Goal: Task Accomplishment & Management: Manage account settings

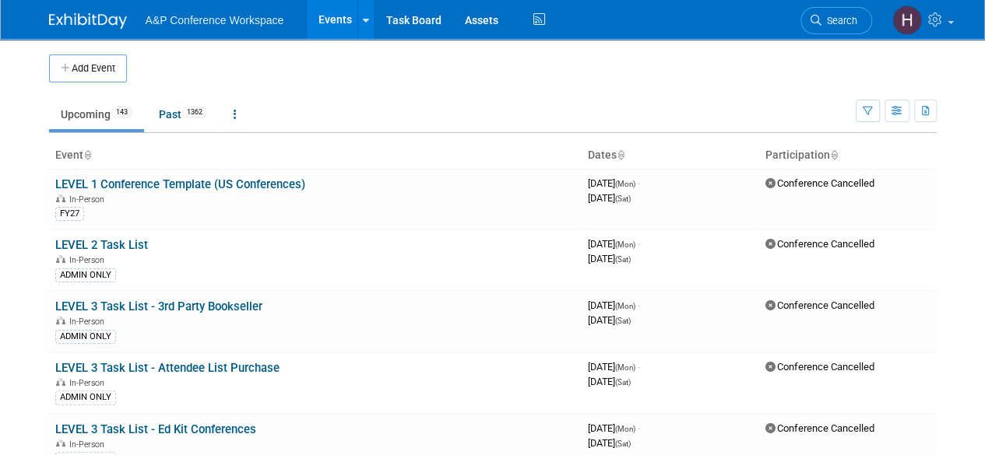
click at [972, 157] on body "A&P Conference Workspace Events Add Event Bulk Upload Events Shareable Event Bo…" at bounding box center [492, 227] width 985 height 455
click at [481, 16] on link "Assets" at bounding box center [481, 19] width 57 height 39
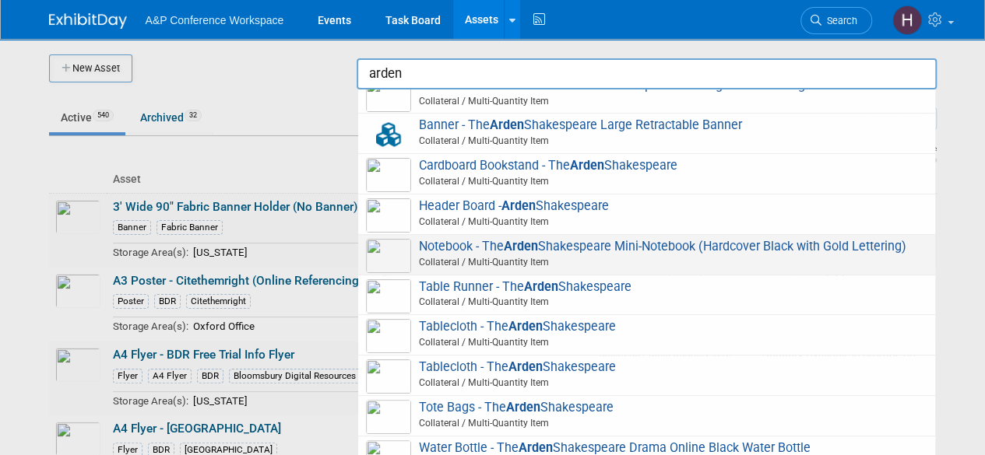
scroll to position [86, 0]
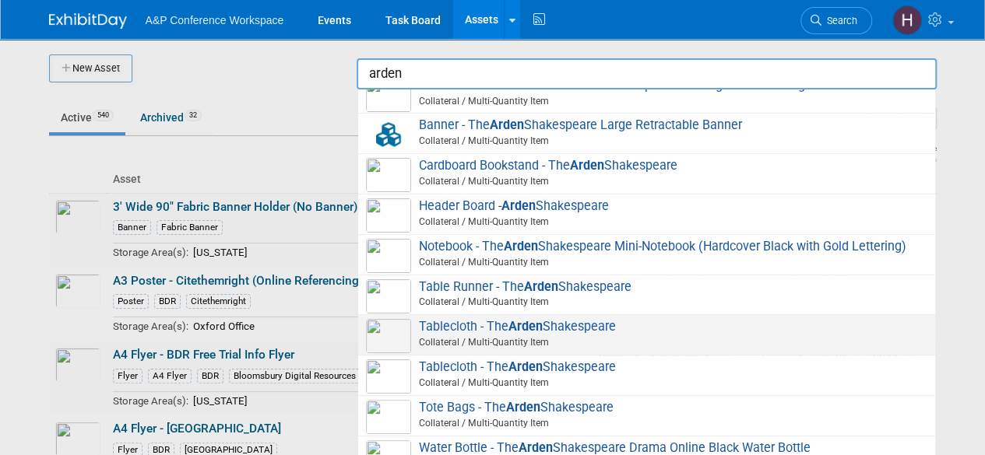
click at [497, 332] on span "Tablecloth - The Arden Shakespeare Collateral / Multi-Quantity Item" at bounding box center [646, 335] width 561 height 32
type input "Tablecloth - The [PERSON_NAME]"
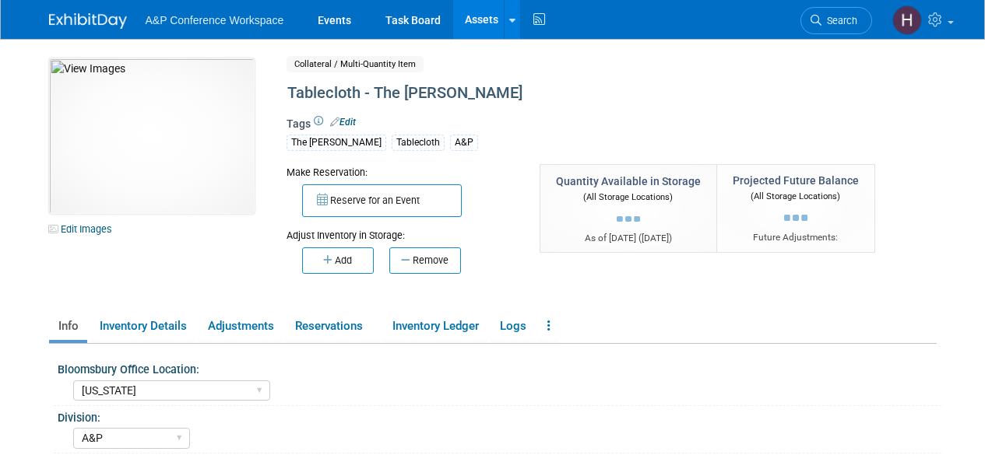
select select "New York"
select select "A&P"
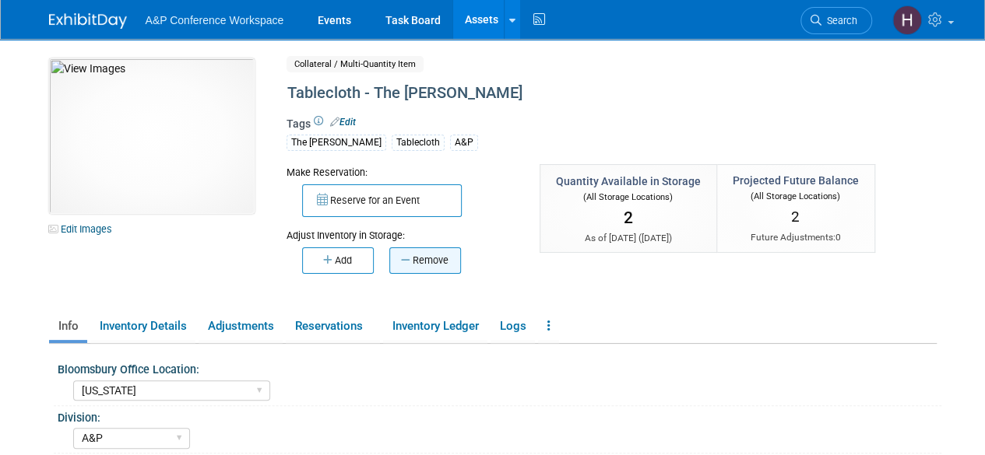
click at [417, 265] on button "Remove" at bounding box center [425, 261] width 72 height 26
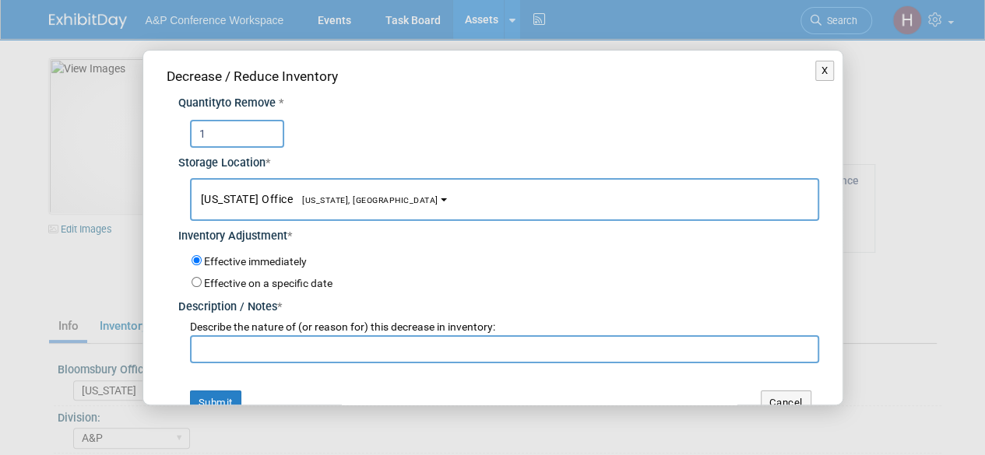
type input "1"
click at [264, 350] on input "text" at bounding box center [504, 350] width 629 height 28
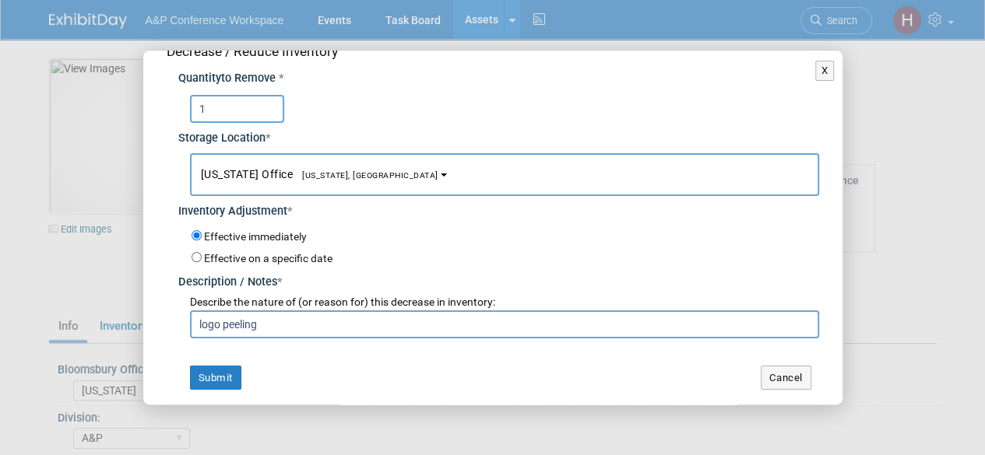
scroll to position [22, 0]
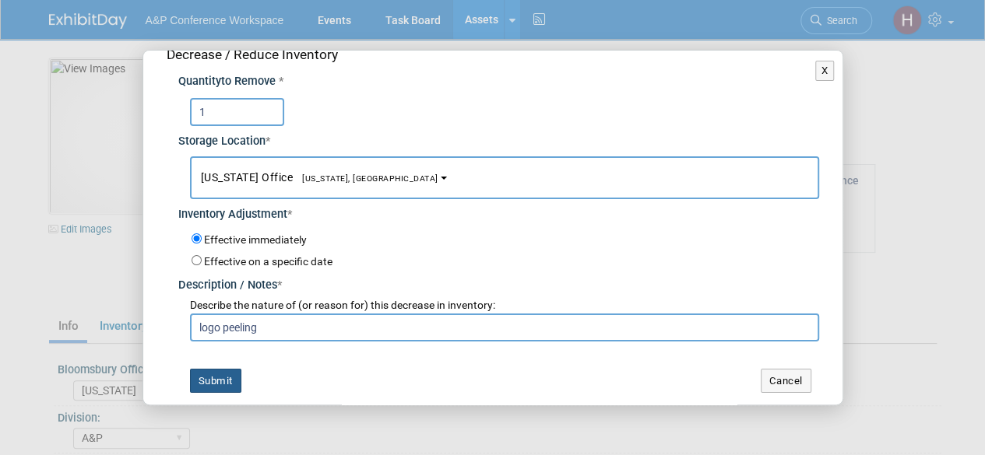
type input "logo peeling"
click at [207, 388] on button "Submit" at bounding box center [215, 381] width 51 height 25
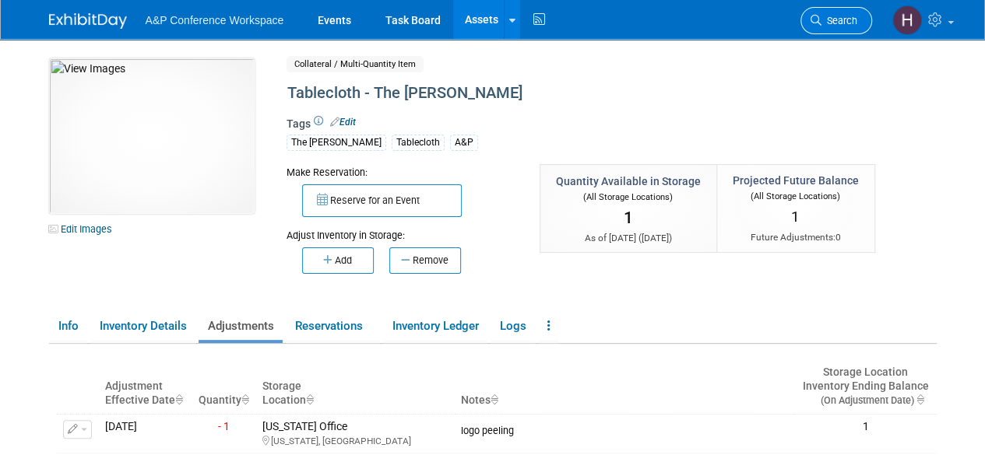
click at [830, 23] on span "Search" at bounding box center [839, 21] width 36 height 12
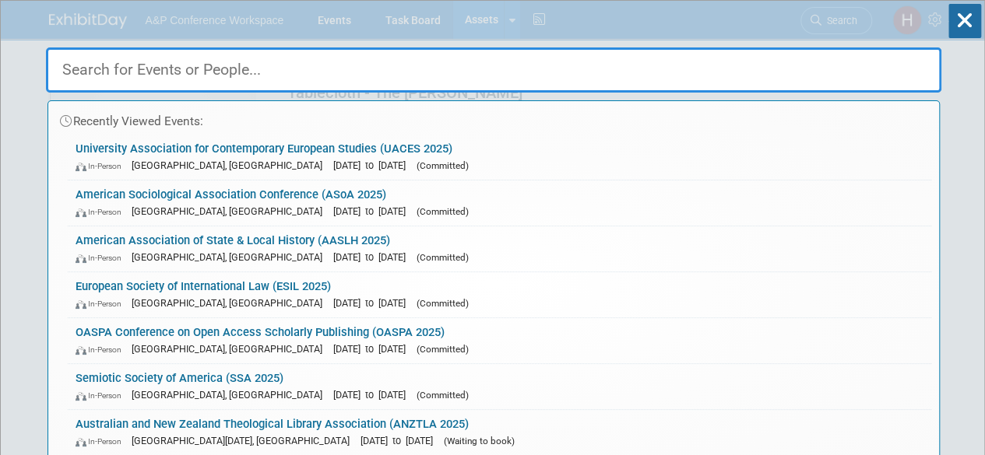
click at [395, 13] on div "Recently Viewed Events: University Association for Contemporary European Studie…" at bounding box center [493, 235] width 895 height 468
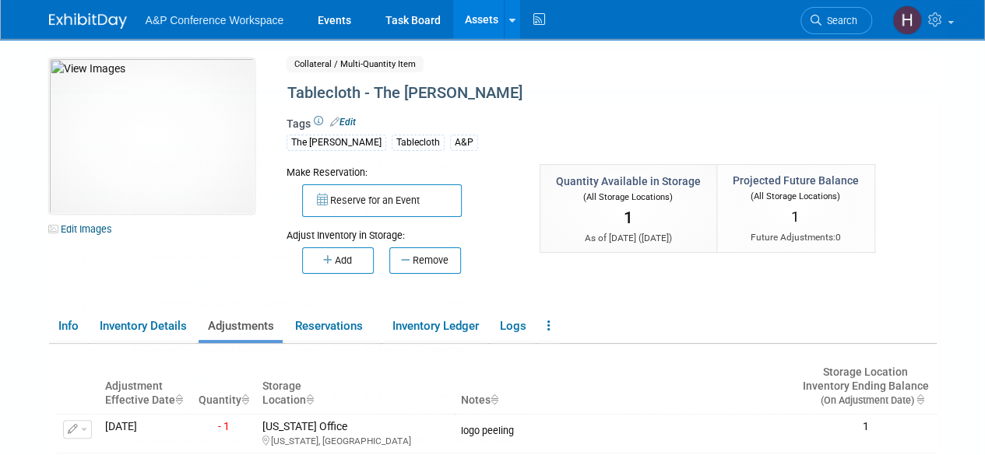
click at [408, 18] on body "A&P Conference Workspace Events Task Board Assets New Asset" at bounding box center [492, 227] width 985 height 455
click at [411, 29] on link "Task Board" at bounding box center [413, 19] width 79 height 39
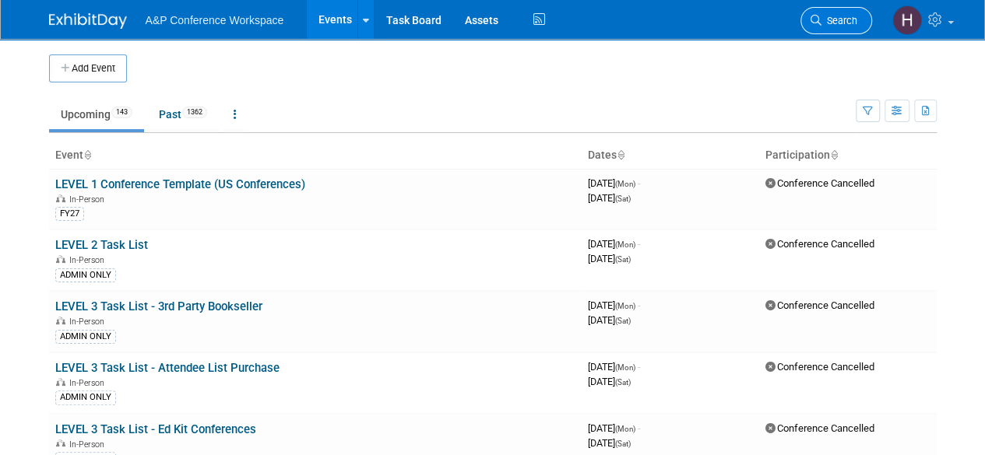
click at [830, 23] on span "Search" at bounding box center [839, 21] width 36 height 12
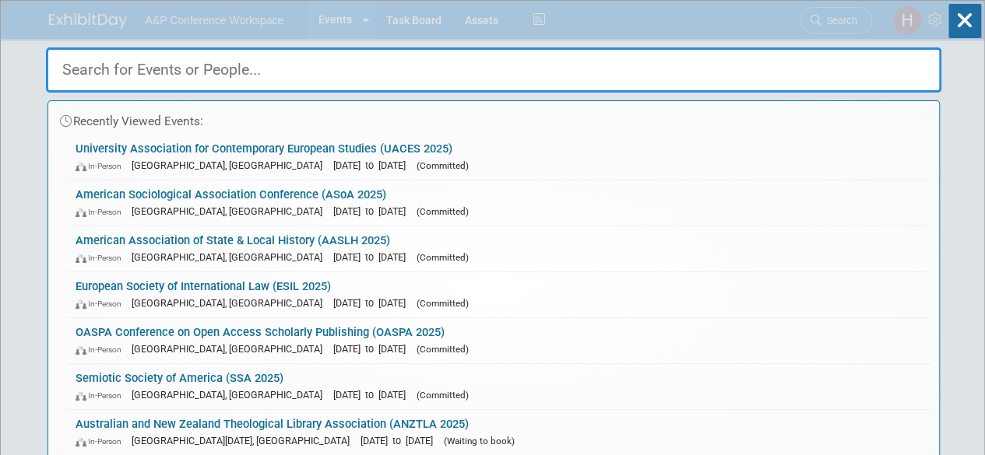
click at [279, 62] on input "text" at bounding box center [493, 69] width 895 height 45
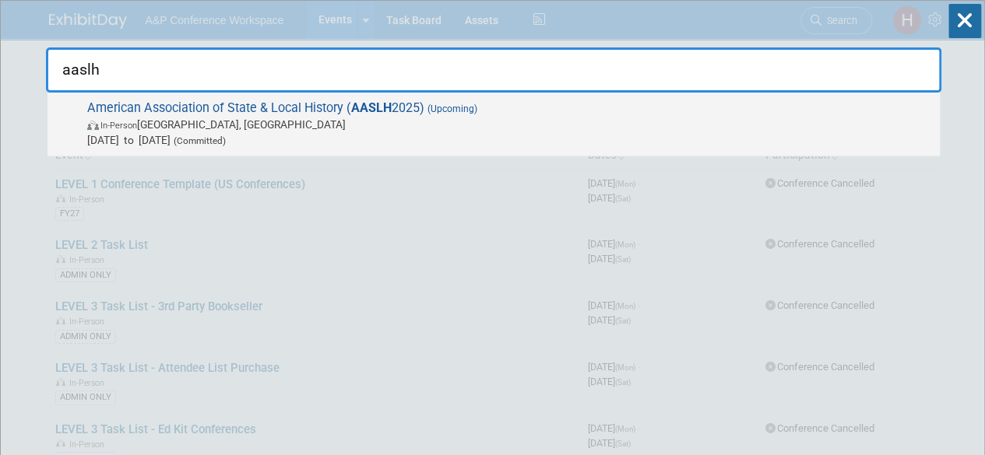
type input "aaslh"
click at [732, 118] on span "In-Person Cincinnati, OH" at bounding box center [509, 125] width 845 height 16
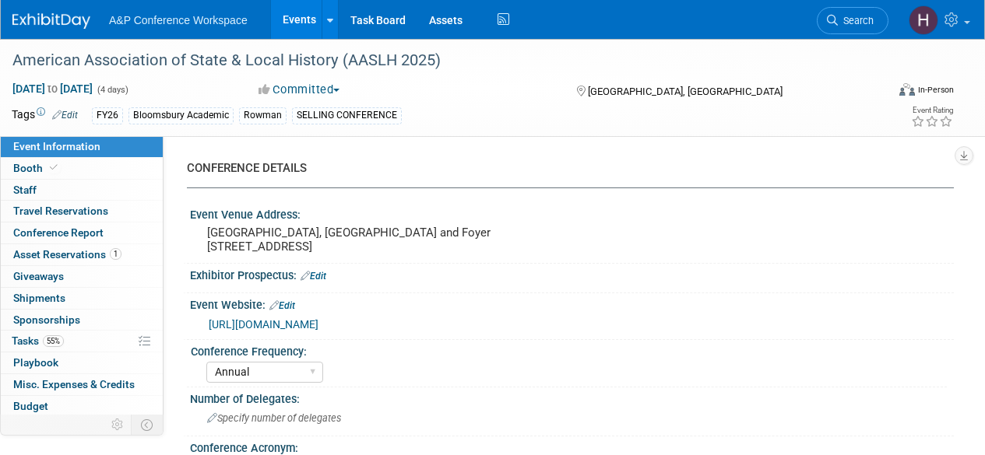
select select "Annual"
select select "Level 2"
select select "In-Person Booth"
select select "Museum Professionals"
select select "Bloomsbury Academic"
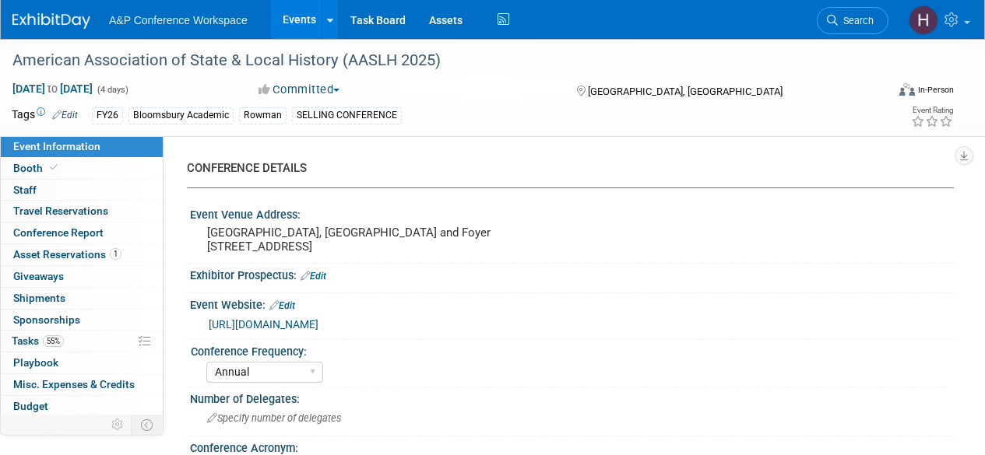
select select "[PERSON_NAME]"
select select "Brand/Subject Presence​"
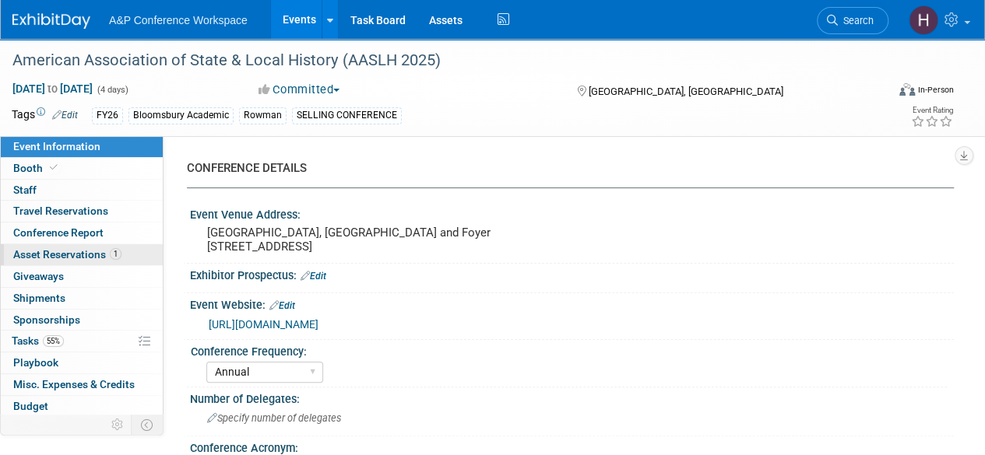
click at [101, 263] on link "1 Asset Reservations 1" at bounding box center [82, 254] width 162 height 21
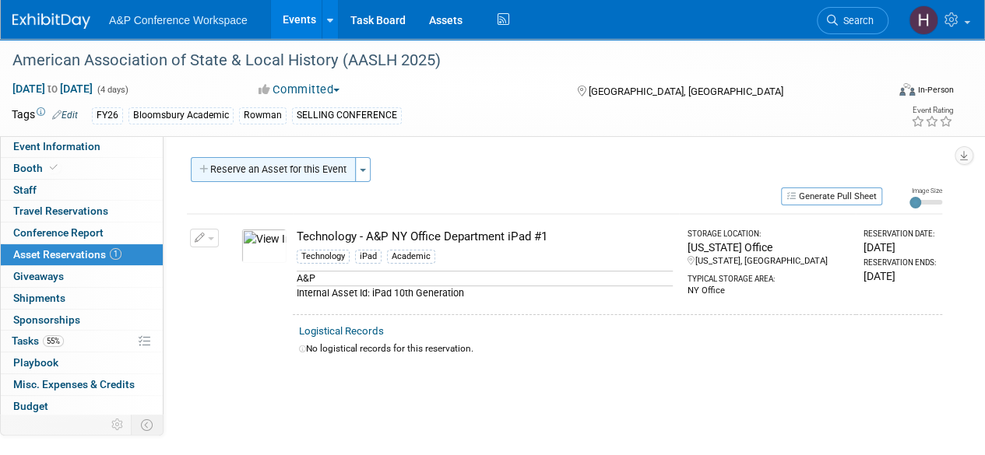
click at [340, 170] on button "Reserve an Asset for this Event" at bounding box center [273, 169] width 165 height 25
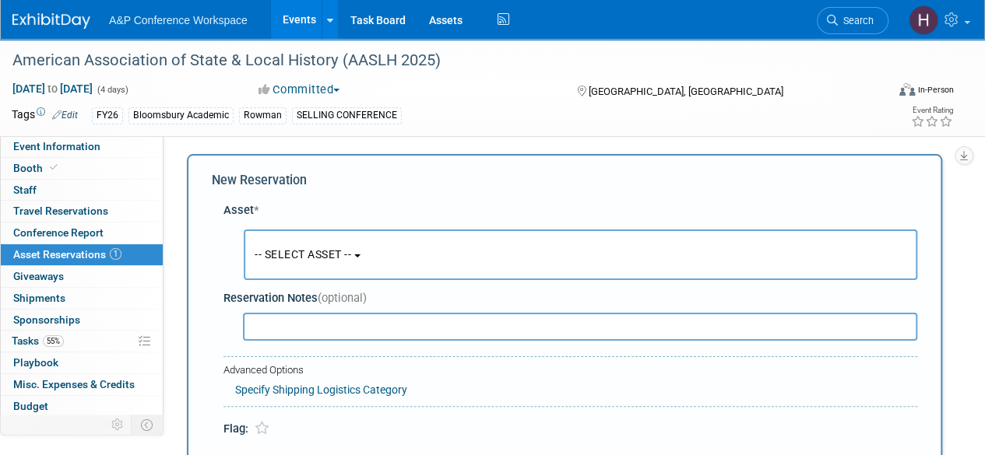
scroll to position [15, 0]
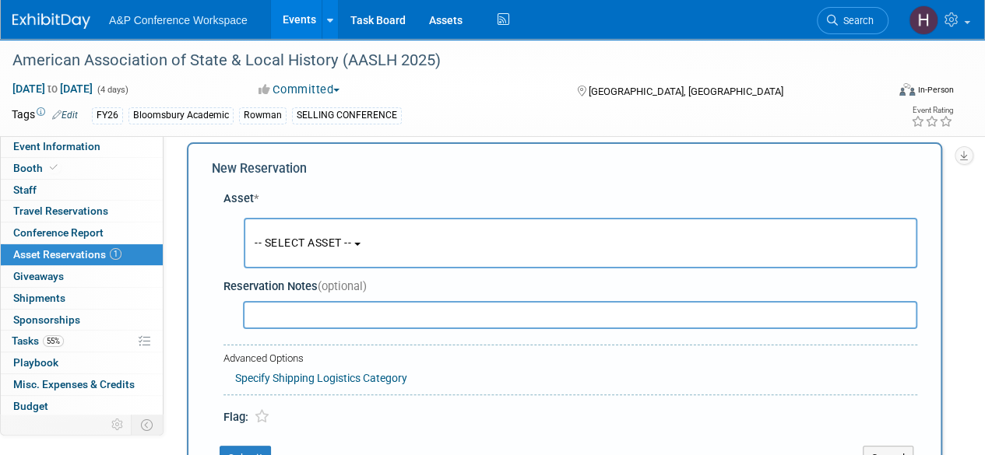
click at [384, 251] on button "-- SELECT ASSET --" at bounding box center [580, 243] width 673 height 51
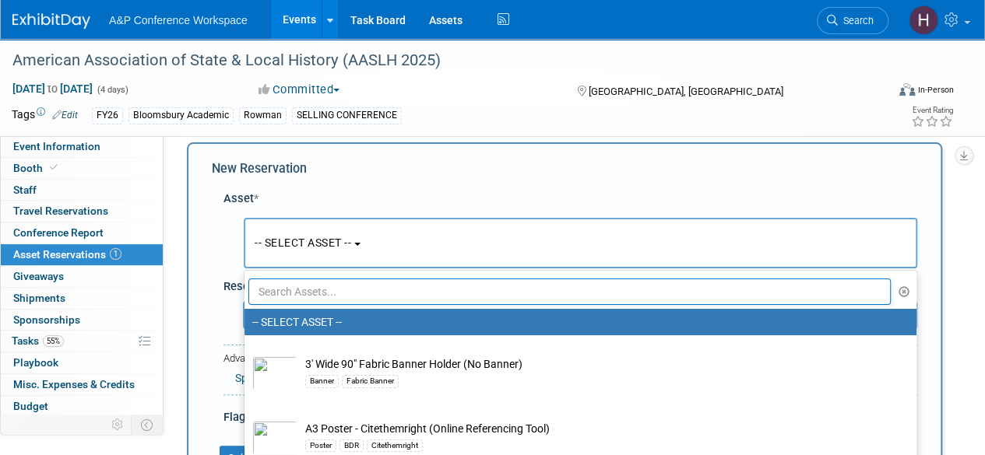
click at [346, 301] on input "text" at bounding box center [569, 292] width 642 height 26
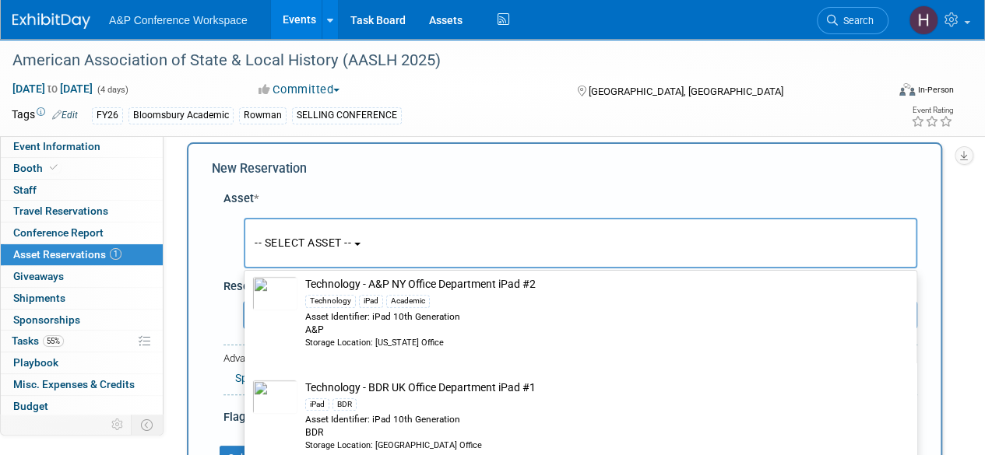
scroll to position [502, 0]
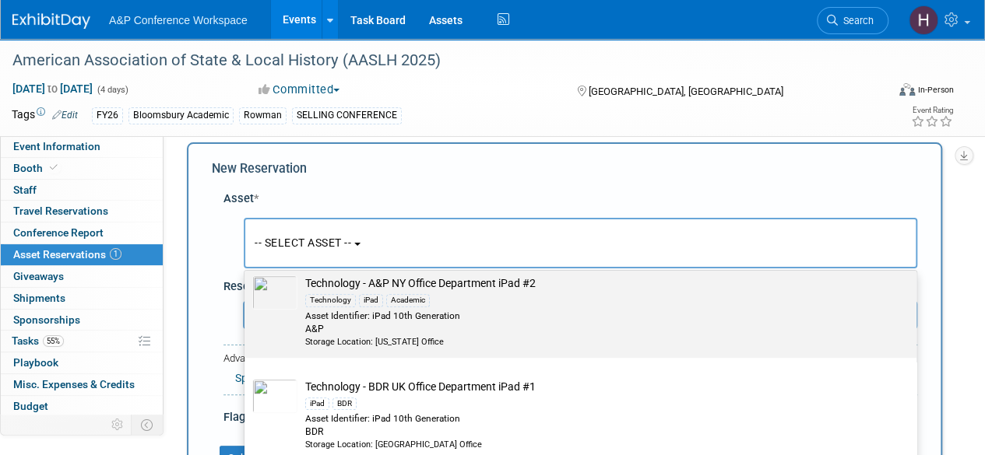
type input "ipad"
click at [360, 323] on div "A&P" at bounding box center [595, 329] width 580 height 13
click at [247, 273] on input "Technology - A&P NY Office Department iPad #2 Technology iPad Academic Asset Id…" at bounding box center [242, 268] width 10 height 10
select select "10727940"
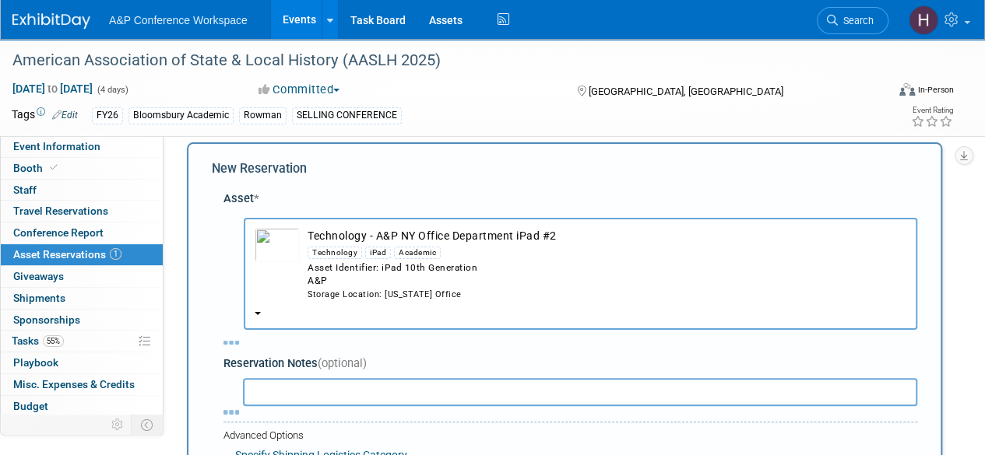
scroll to position [81, 0]
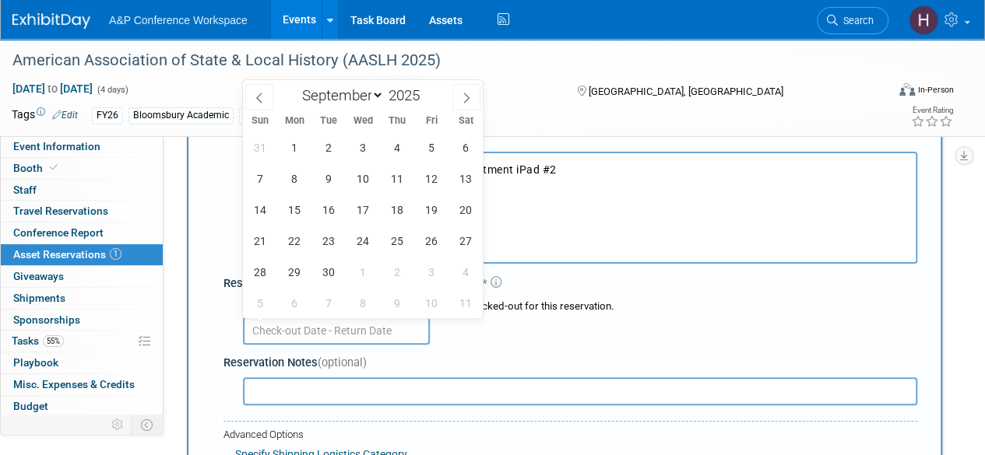
click at [286, 329] on input "text" at bounding box center [336, 331] width 187 height 28
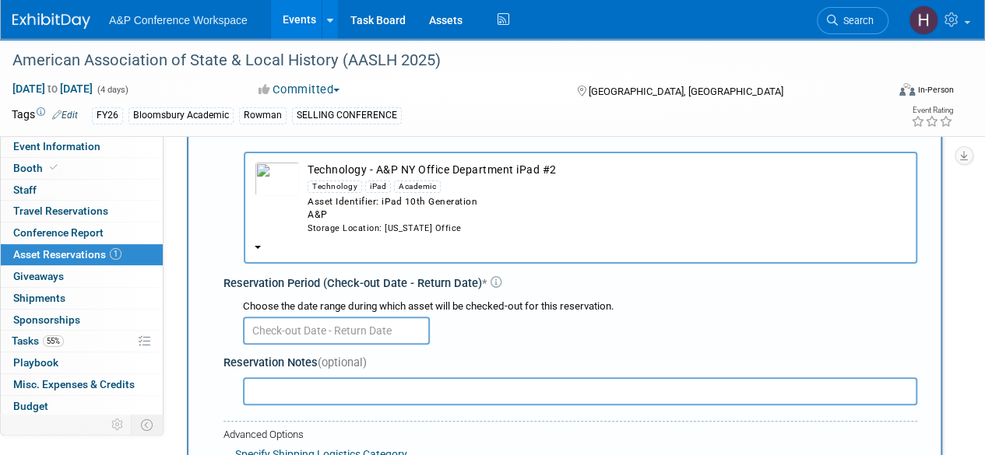
click at [564, 298] on div "Choose the date range during which asset will be checked-out for this reservati…" at bounding box center [573, 321] width 687 height 48
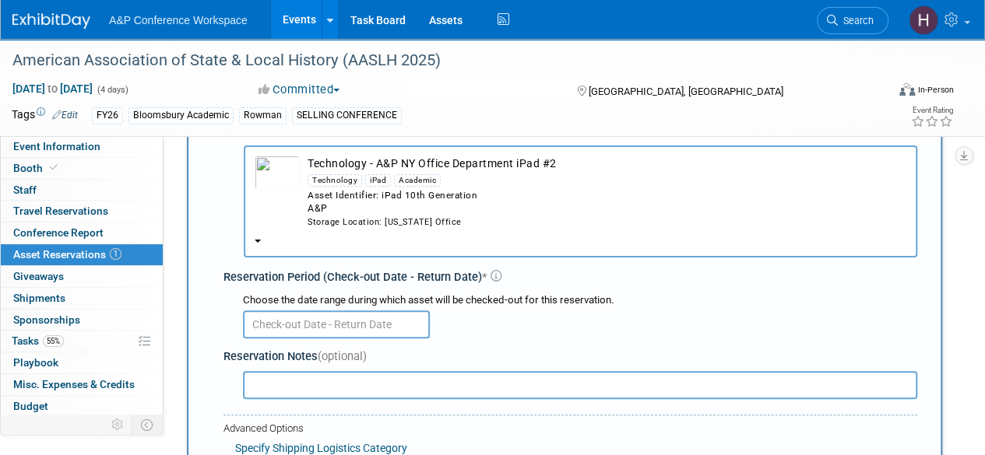
scroll to position [100, 0]
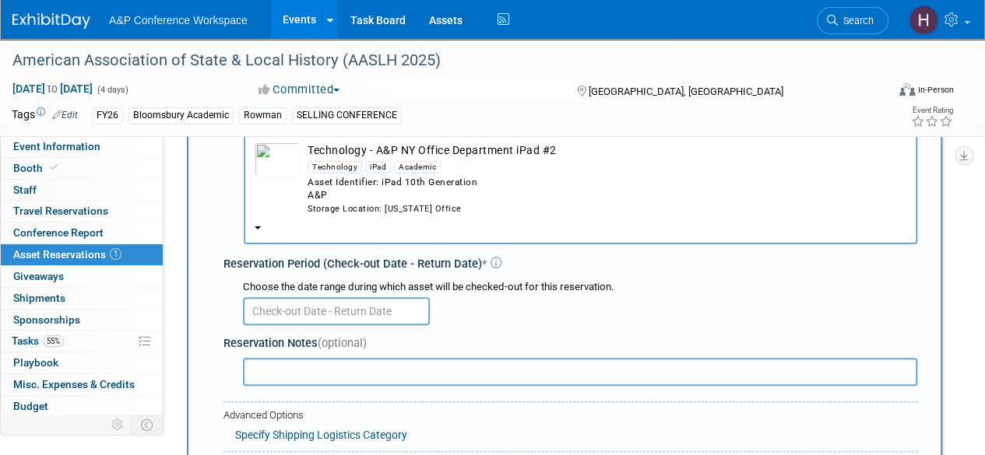
click at [378, 310] on input "text" at bounding box center [336, 311] width 187 height 28
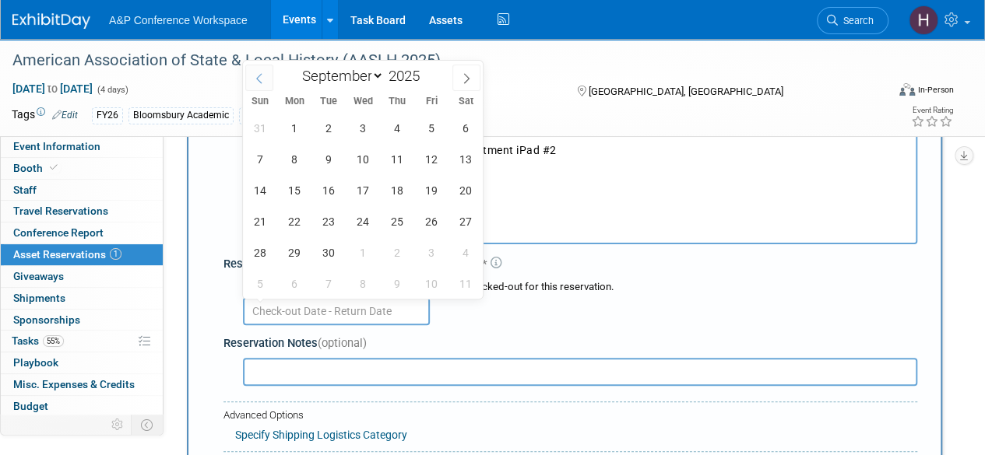
click at [268, 69] on span at bounding box center [259, 78] width 28 height 26
select select "7"
click at [418, 191] on span "15" at bounding box center [431, 190] width 30 height 30
type input "[DATE]"
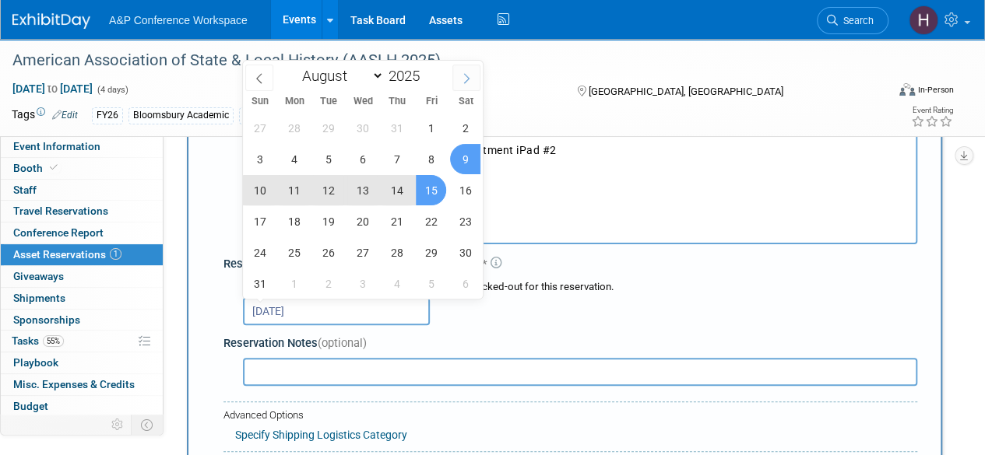
click at [470, 77] on icon at bounding box center [466, 78] width 11 height 11
select select "8"
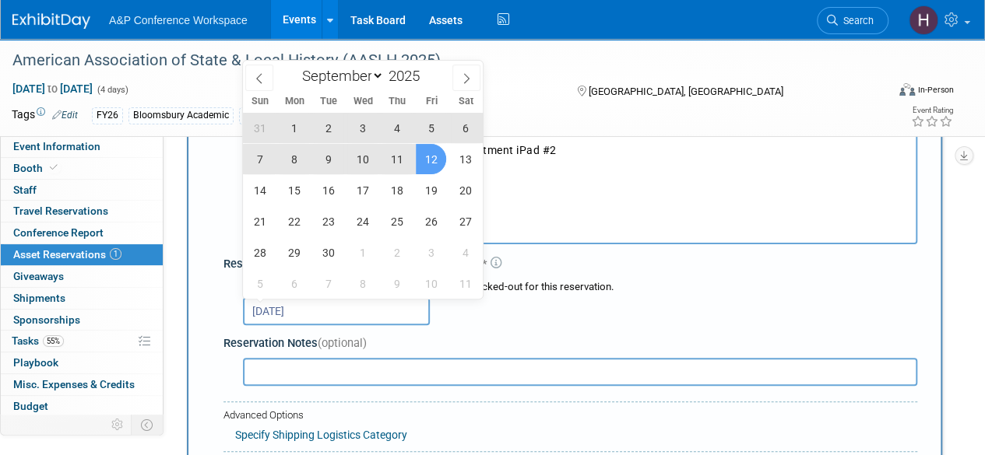
click at [426, 167] on span "12" at bounding box center [431, 159] width 30 height 30
type input "[DATE] to [DATE]"
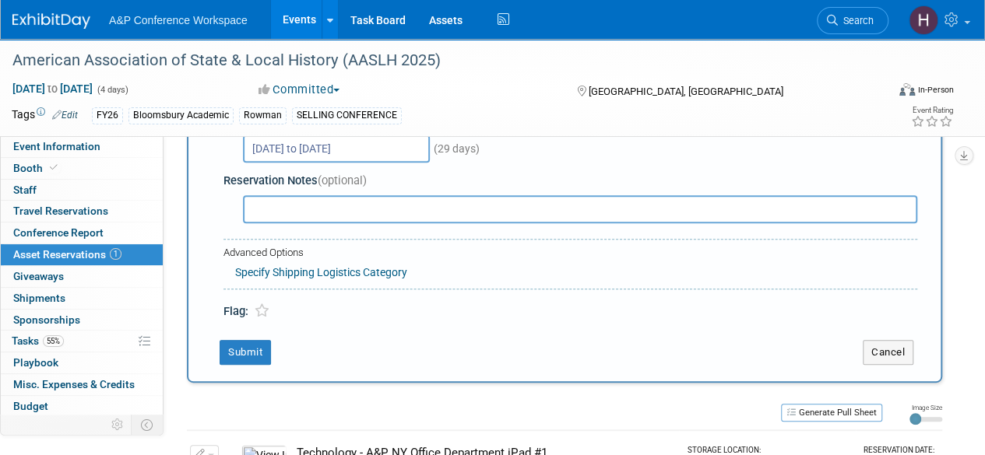
scroll to position [256, 0]
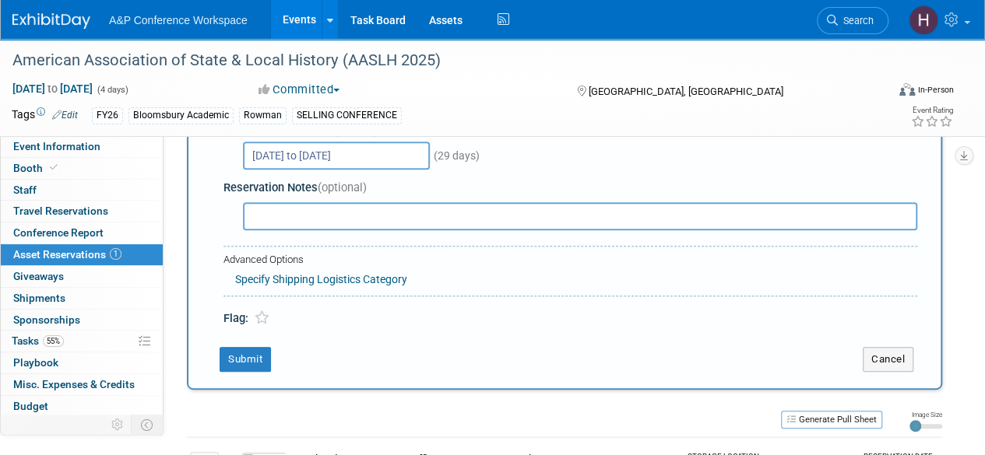
click at [253, 343] on div "New Reservation Asset * -- SELECT ASSET --" at bounding box center [564, 145] width 755 height 489
click at [245, 345] on div "New Reservation Asset * -- SELECT ASSET --" at bounding box center [564, 145] width 755 height 489
click at [239, 350] on button "Submit" at bounding box center [245, 359] width 51 height 25
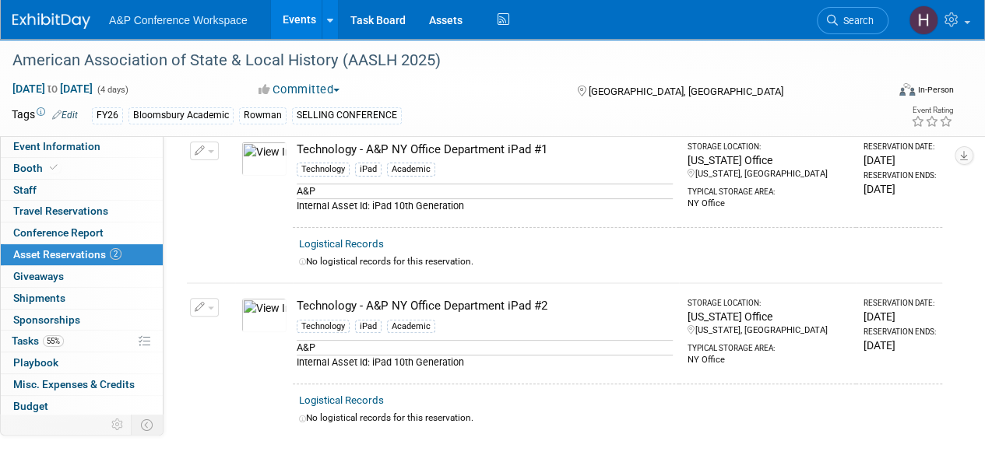
scroll to position [84, 0]
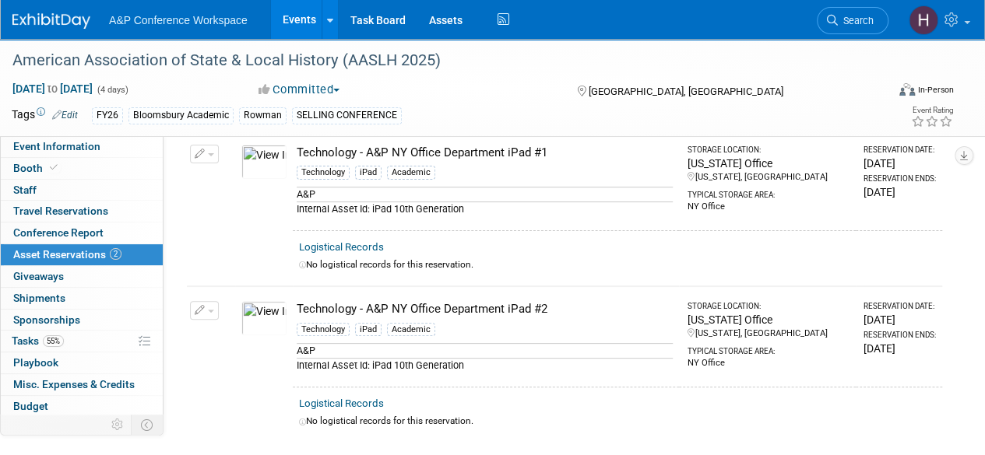
click at [202, 308] on icon "button" at bounding box center [200, 311] width 11 height 10
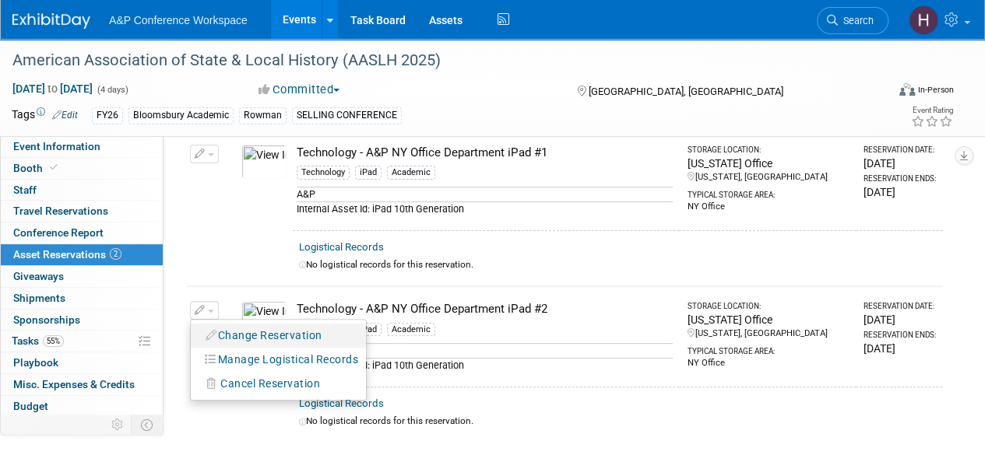
click at [276, 335] on button "Change Reservation" at bounding box center [265, 335] width 132 height 21
select select "7"
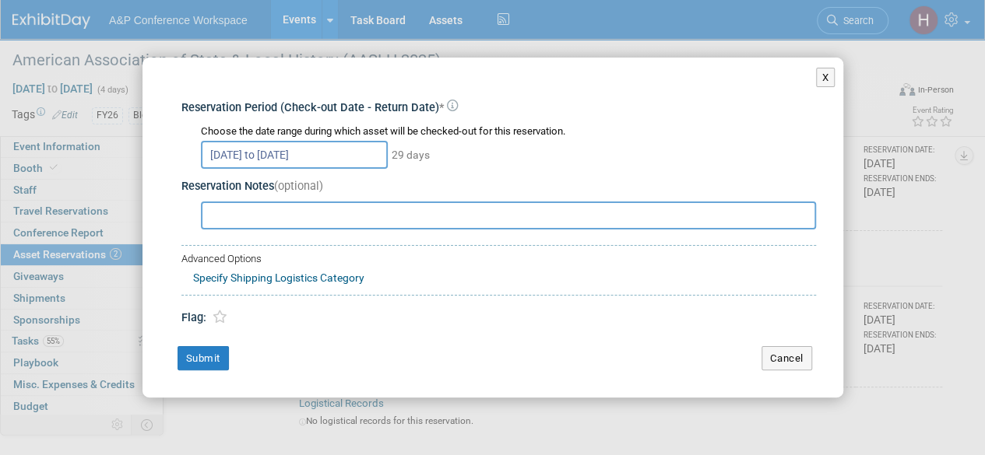
click at [261, 160] on input "[DATE] to [DATE]" at bounding box center [294, 155] width 187 height 28
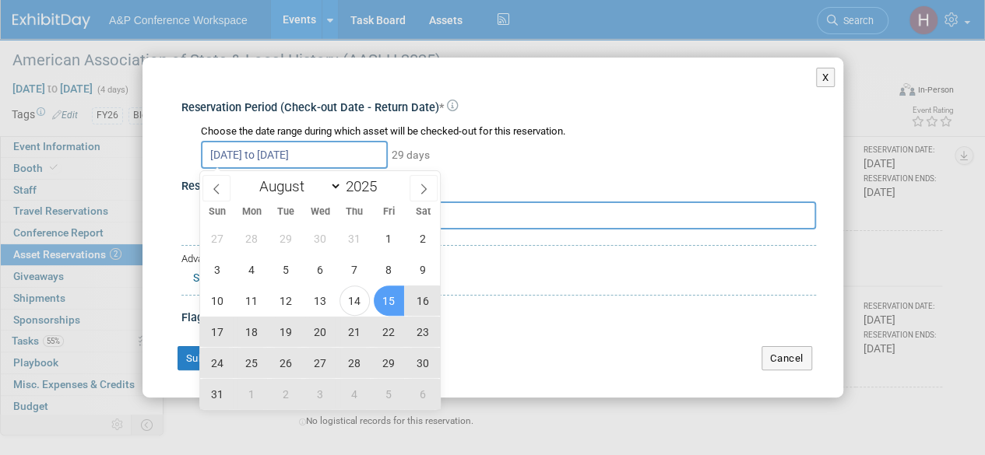
click at [254, 330] on span "18" at bounding box center [252, 332] width 30 height 30
type input "[DATE]"
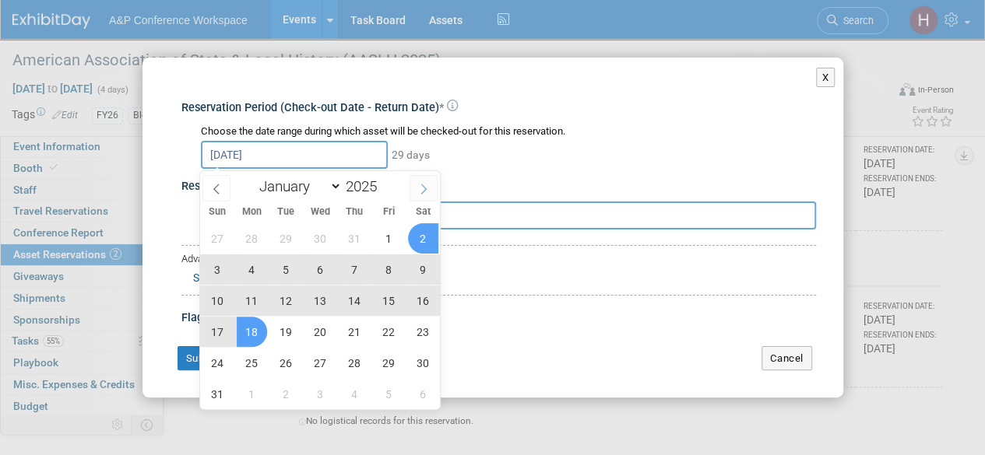
click at [425, 191] on icon at bounding box center [423, 189] width 11 height 11
select select "8"
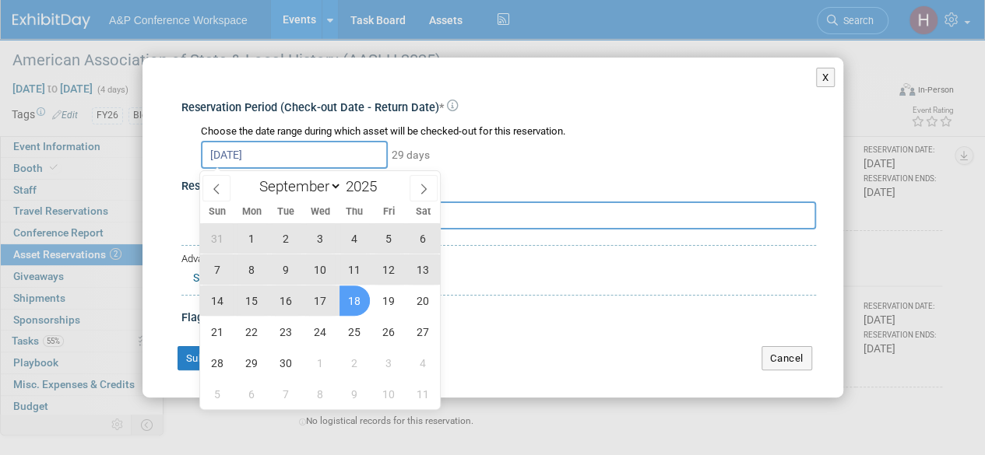
click at [354, 311] on span "18" at bounding box center [354, 301] width 30 height 30
type input "[DATE] to [DATE]"
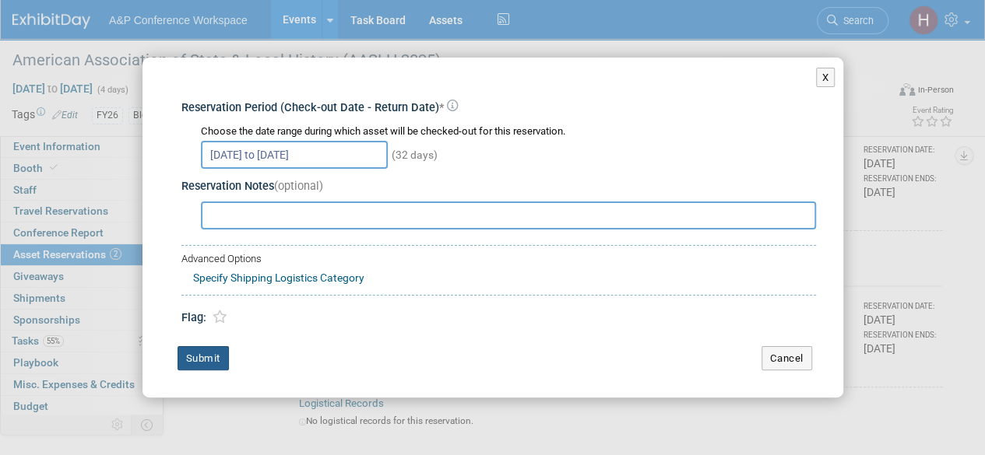
click at [203, 350] on button "Submit" at bounding box center [203, 358] width 51 height 25
